Goal: Transaction & Acquisition: Purchase product/service

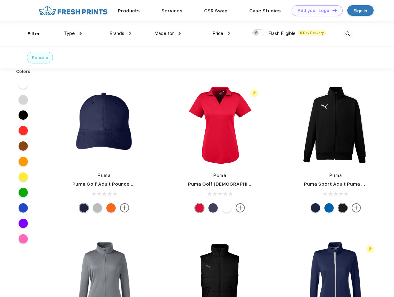
click at [315, 11] on link "Add your Logo Design Tool" at bounding box center [316, 10] width 51 height 11
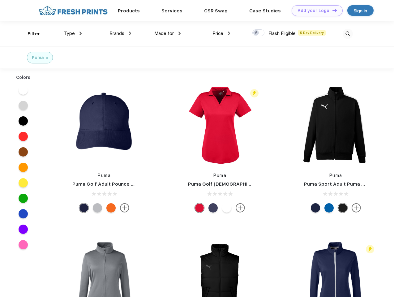
click at [0, 0] on div "Design Tool" at bounding box center [0, 0] width 0 height 0
click at [332, 10] on link "Add your Logo Design Tool" at bounding box center [316, 10] width 51 height 11
click at [30, 34] on div "Filter" at bounding box center [34, 33] width 13 height 7
click at [73, 33] on span "Type" at bounding box center [69, 34] width 11 height 6
click at [120, 33] on span "Brands" at bounding box center [116, 34] width 15 height 6
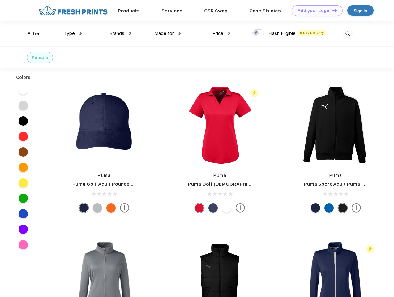
click at [168, 33] on span "Made for" at bounding box center [163, 34] width 19 height 6
click at [221, 33] on span "Price" at bounding box center [217, 34] width 11 height 6
click at [258, 33] on div at bounding box center [258, 32] width 12 height 7
click at [256, 33] on input "checkbox" at bounding box center [254, 31] width 4 height 4
click at [347, 34] on img at bounding box center [347, 34] width 10 height 10
